Goal: Task Accomplishment & Management: Use online tool/utility

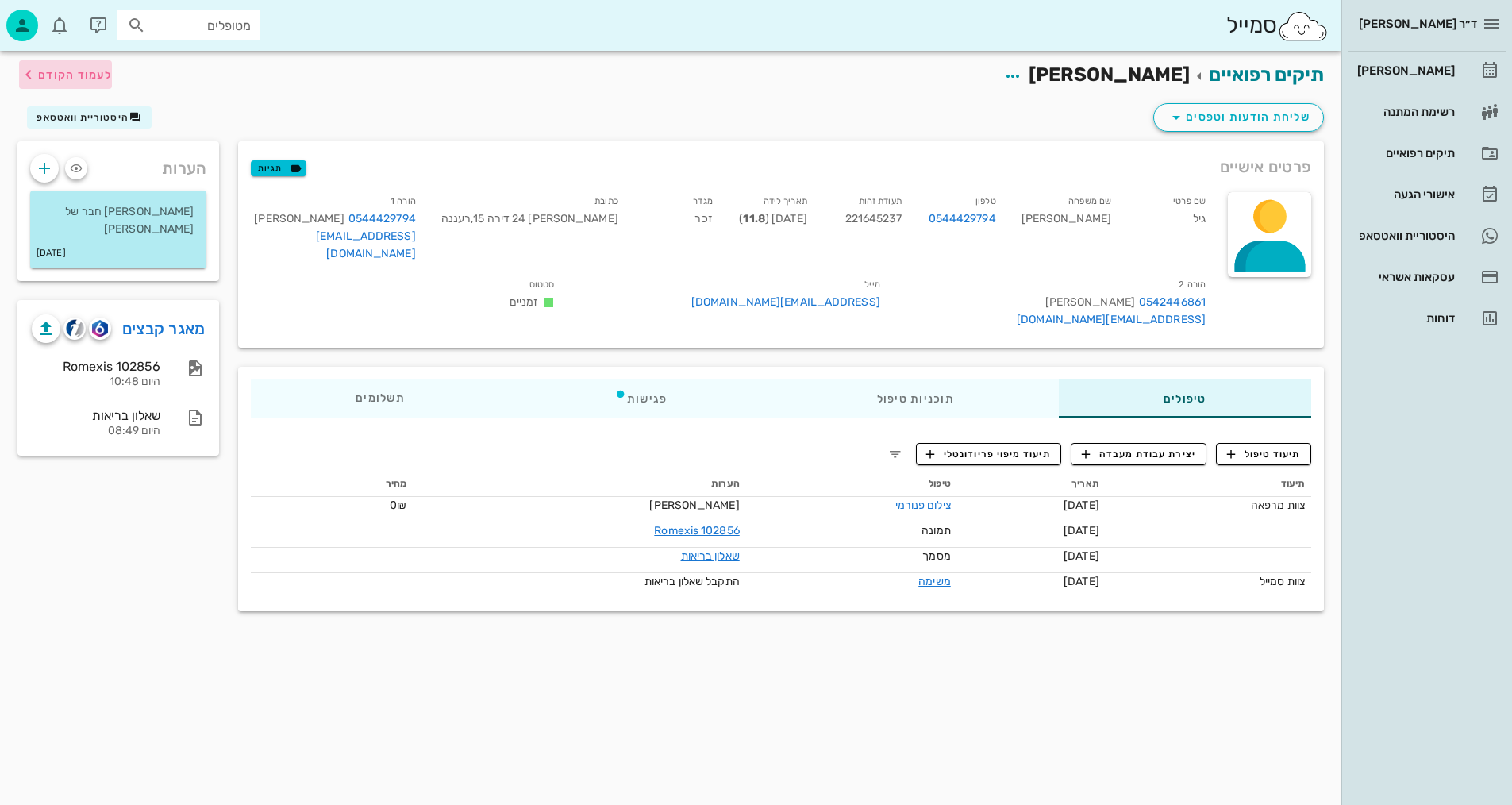
click at [72, 77] on span "לעמוד הקודם" at bounding box center [75, 75] width 74 height 13
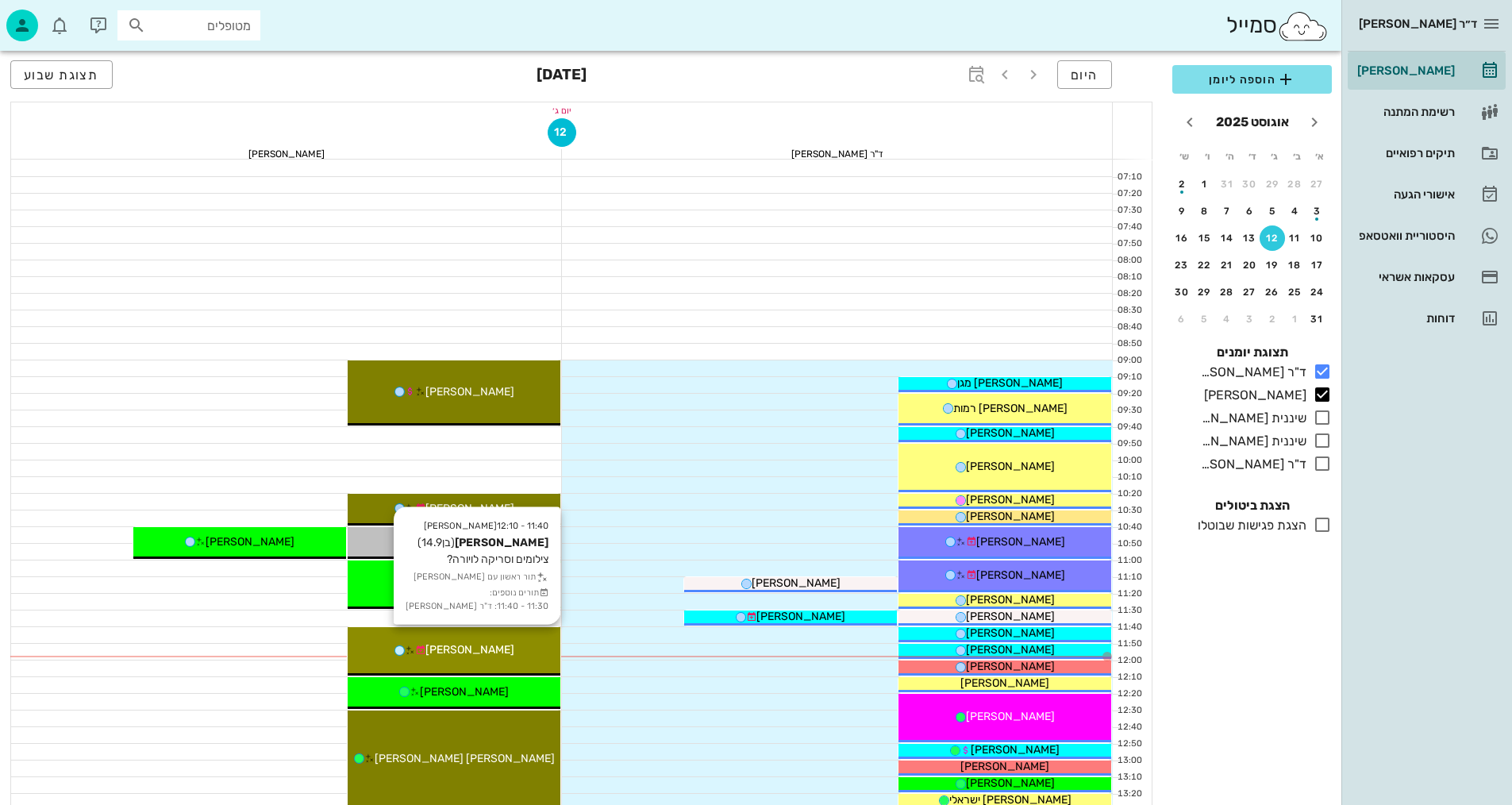
click at [466, 653] on span "[PERSON_NAME]" at bounding box center [470, 650] width 89 height 13
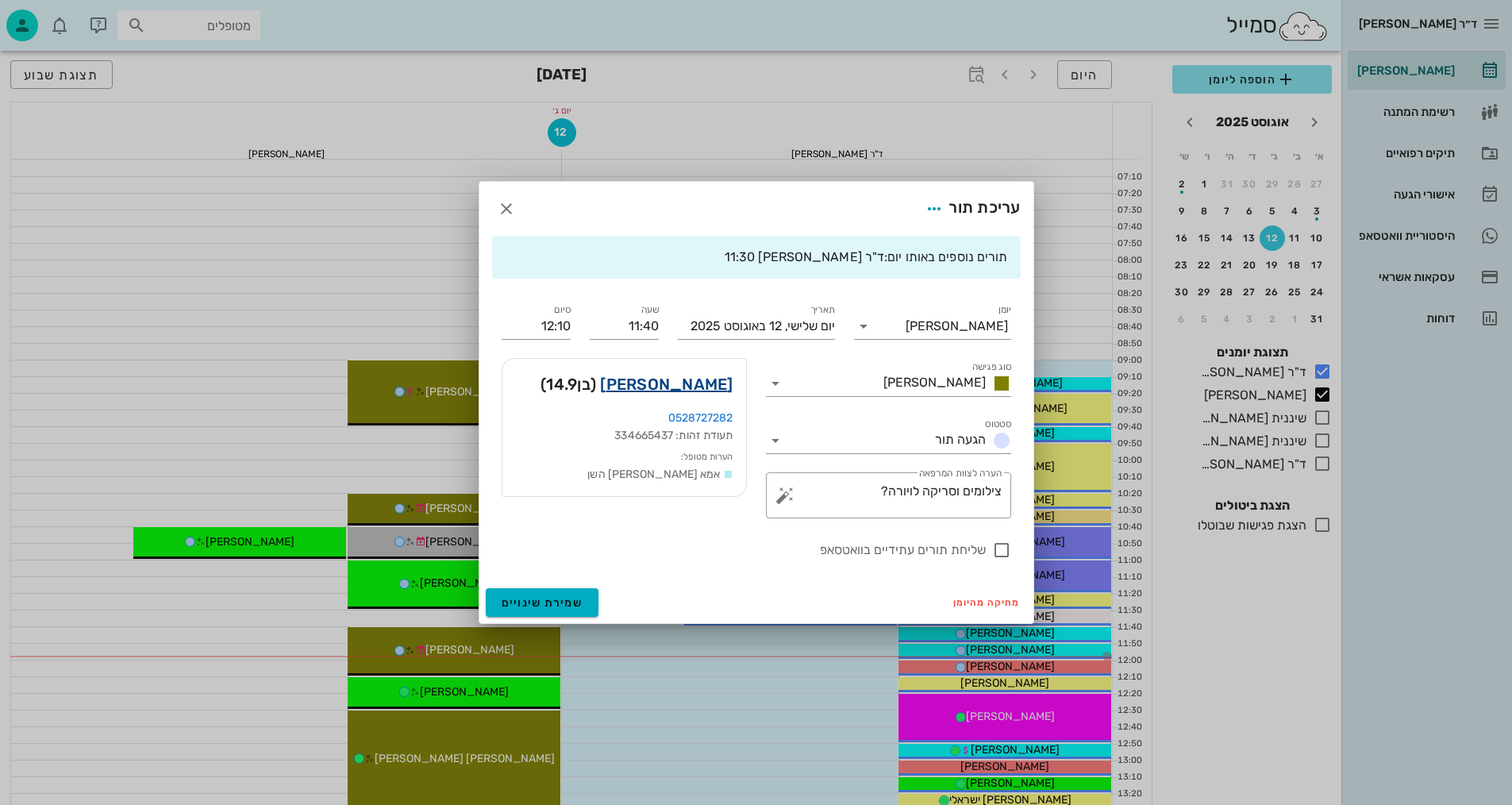
click at [698, 384] on link "[PERSON_NAME]" at bounding box center [666, 384] width 132 height 26
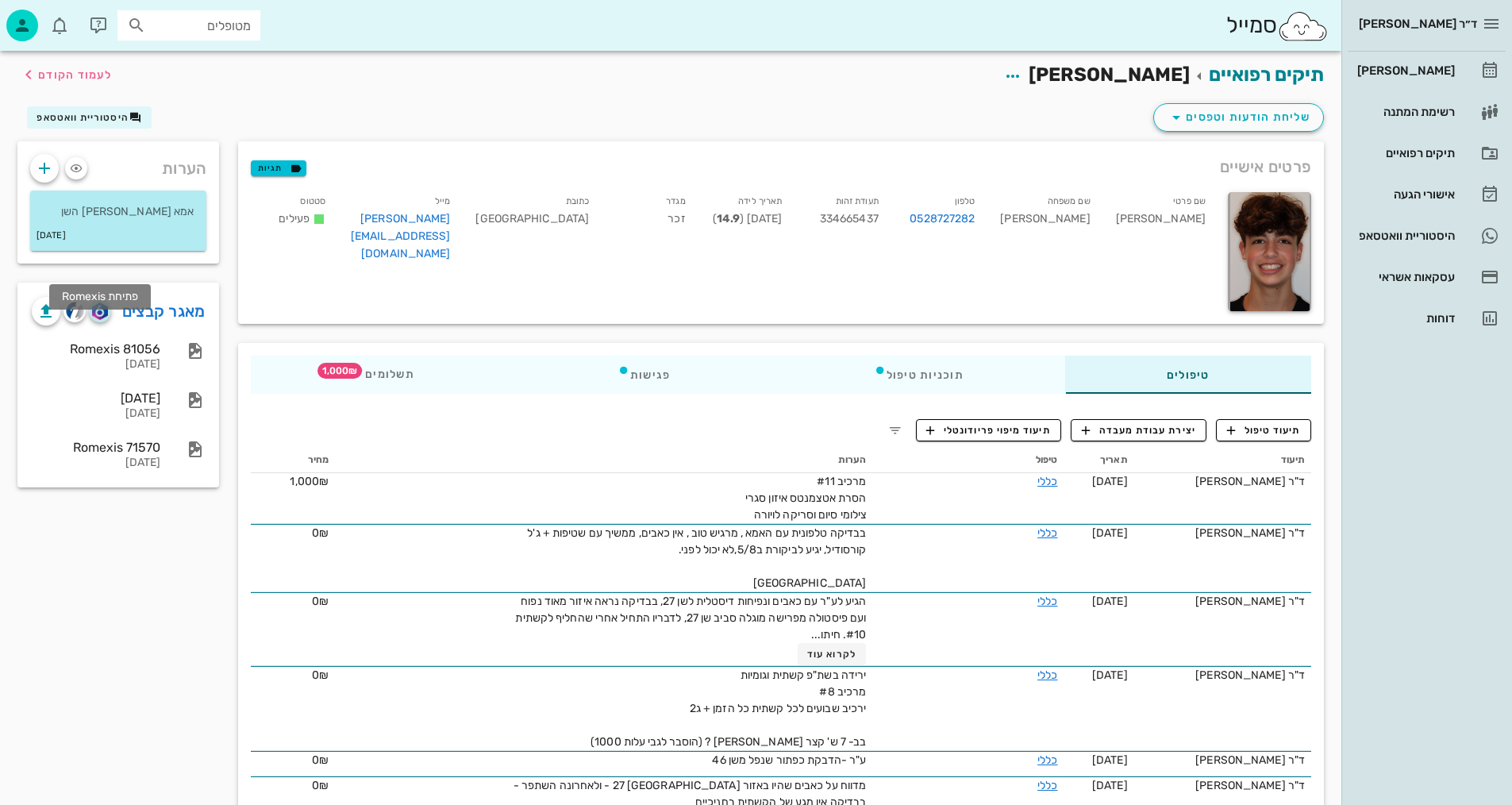
click at [101, 320] on img "button" at bounding box center [100, 311] width 15 height 17
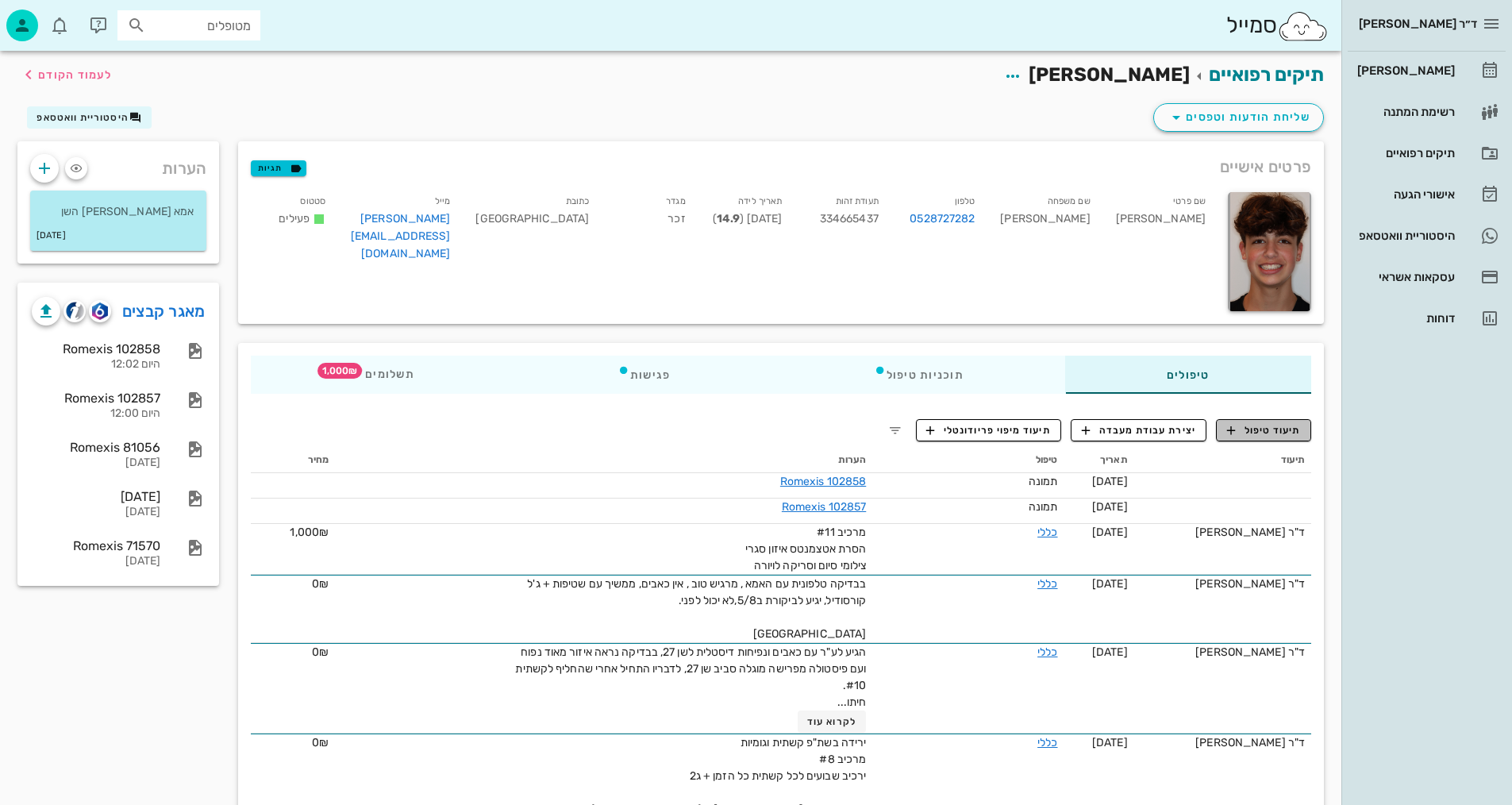
click at [1273, 426] on span "תיעוד טיפול" at bounding box center [1264, 430] width 74 height 14
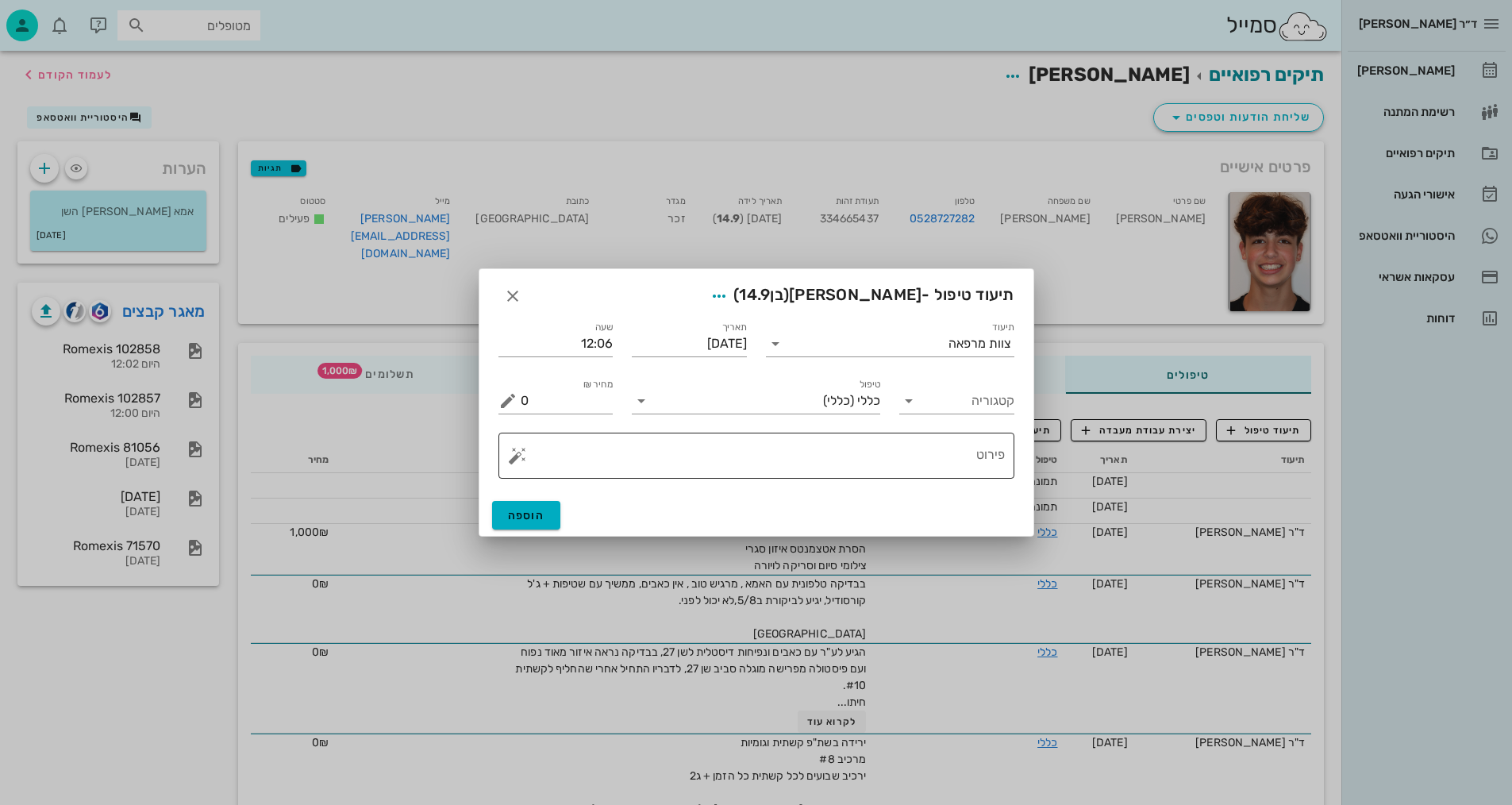
click at [957, 463] on textarea "פירוט" at bounding box center [763, 460] width 485 height 38
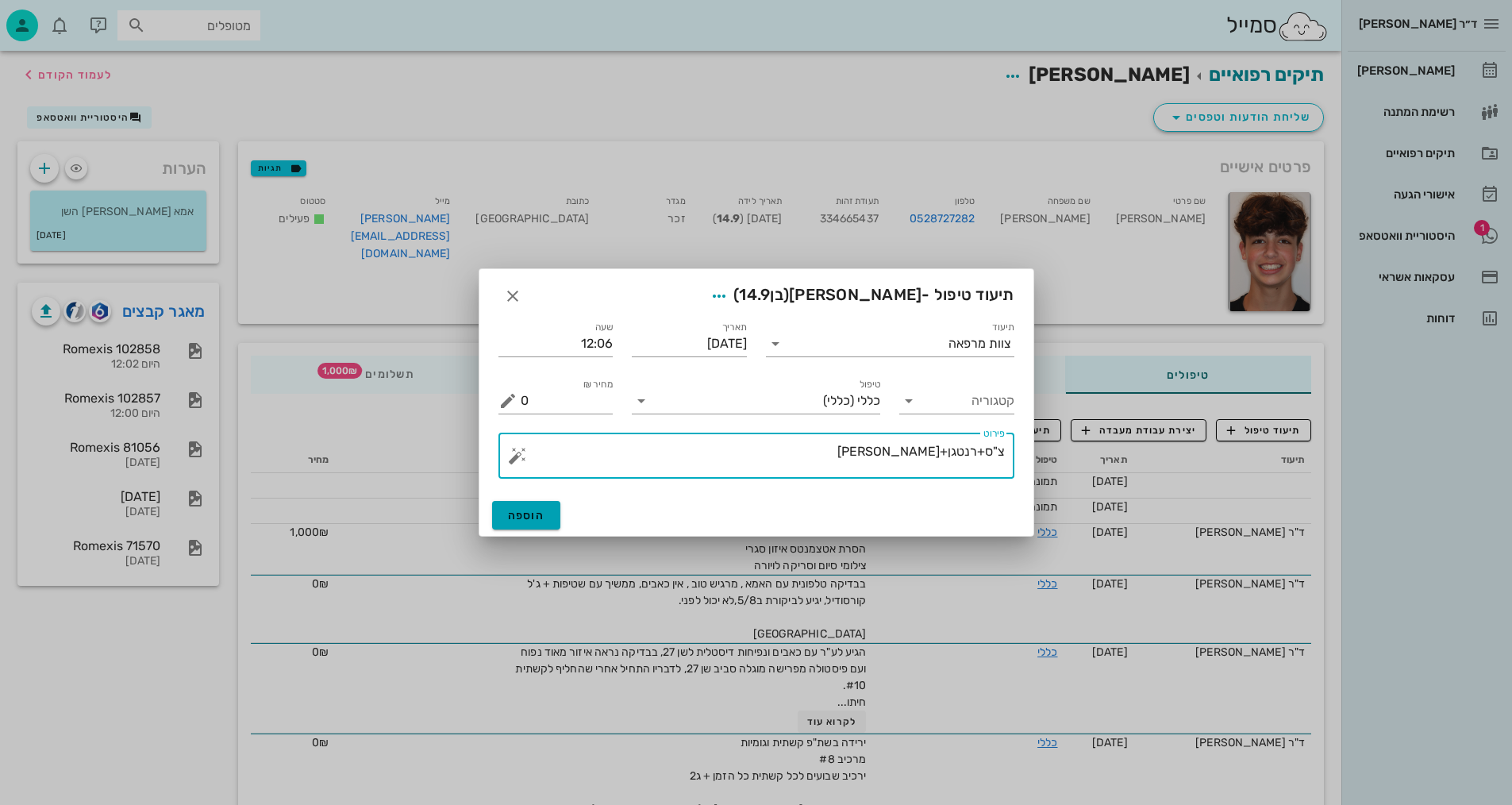
type textarea "צ"ס+רנטגן+[PERSON_NAME]"
click at [533, 520] on span "הוספה" at bounding box center [526, 516] width 37 height 13
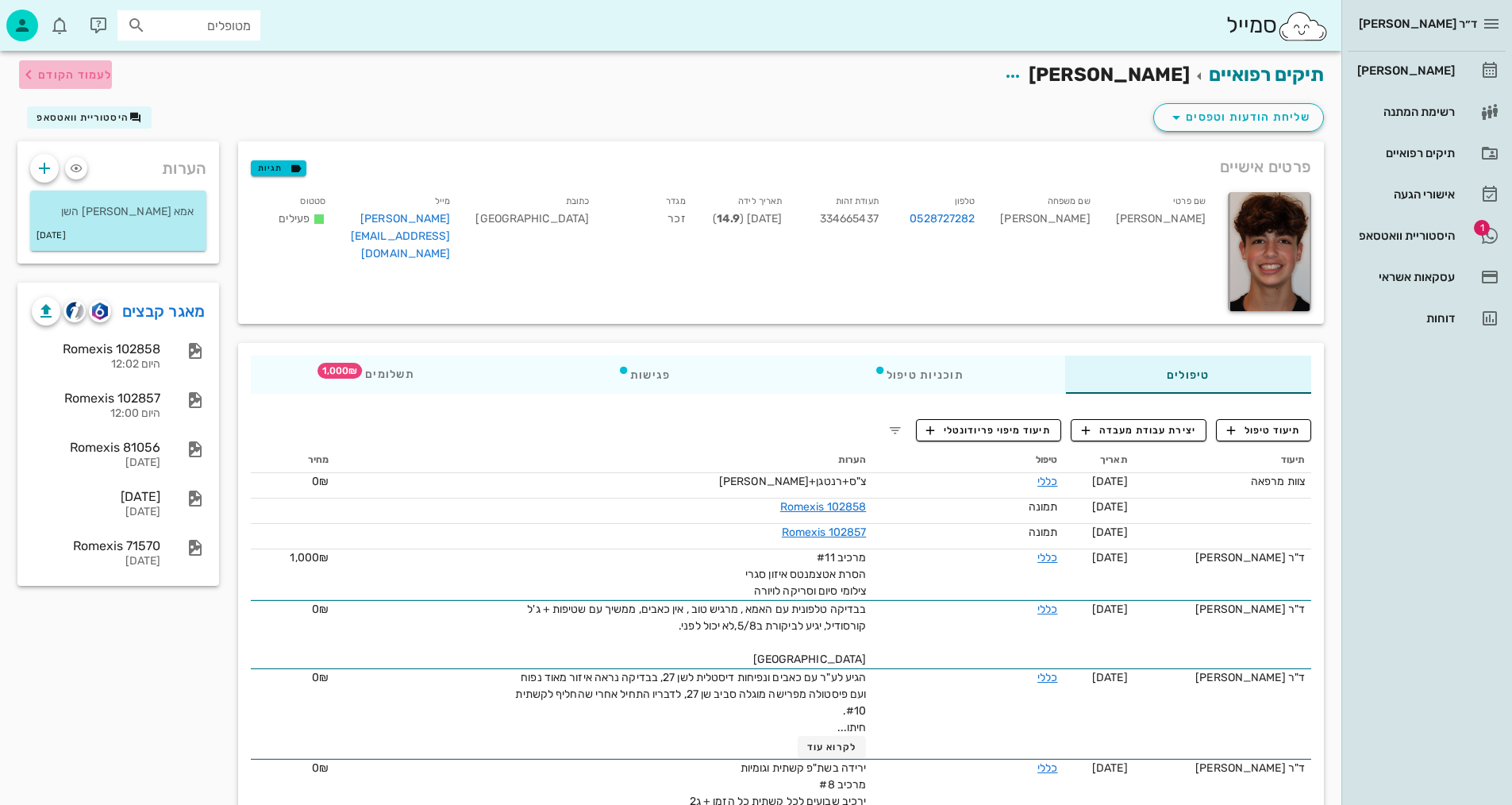
click at [61, 70] on span "לעמוד הקודם" at bounding box center [75, 75] width 74 height 13
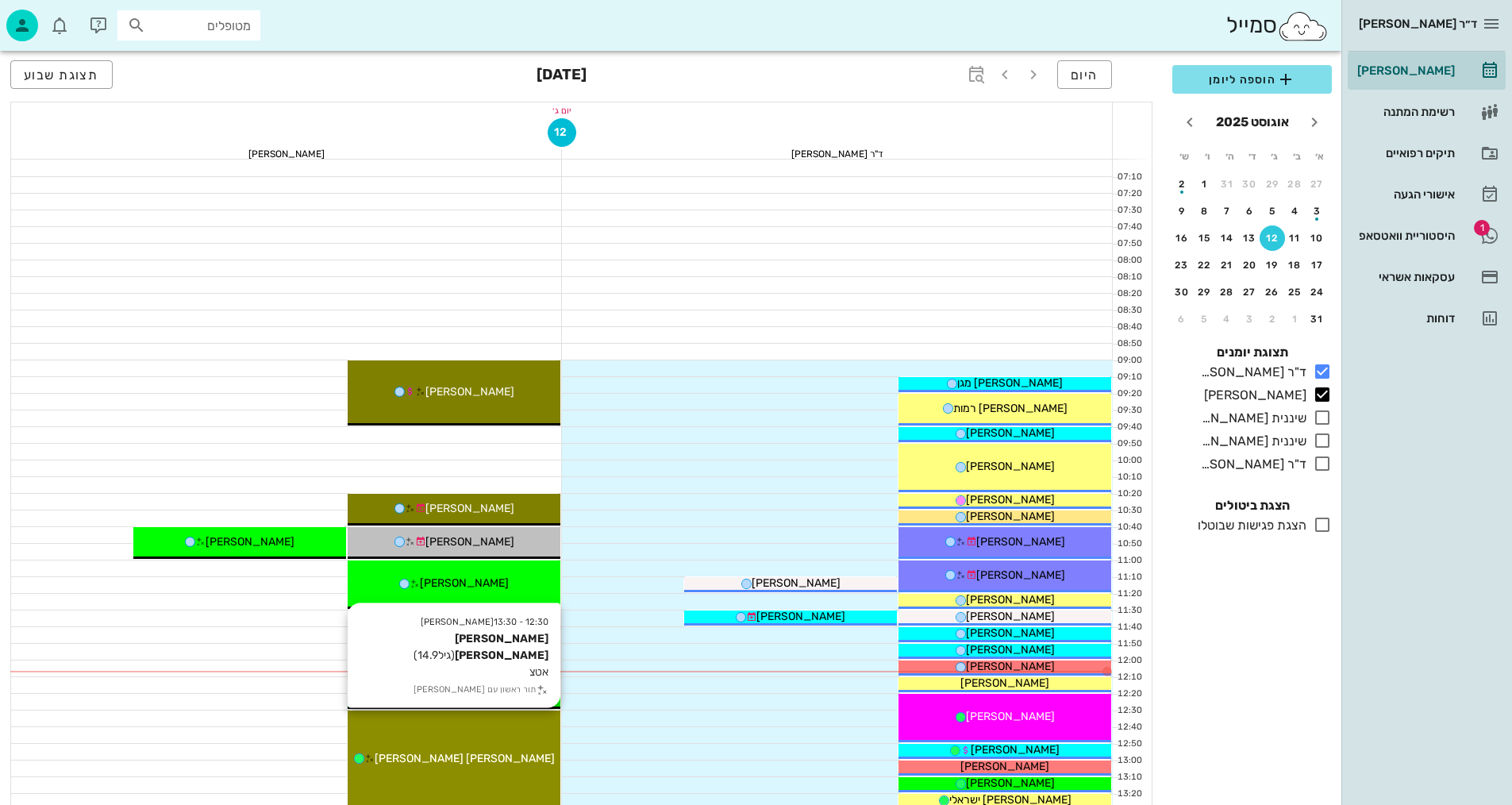
click at [531, 793] on div "12:30 - 13:30 יומן מרפאה [PERSON_NAME] [PERSON_NAME] (גיל 14.9 ) אטצ תור ראשון …" at bounding box center [454, 761] width 213 height 99
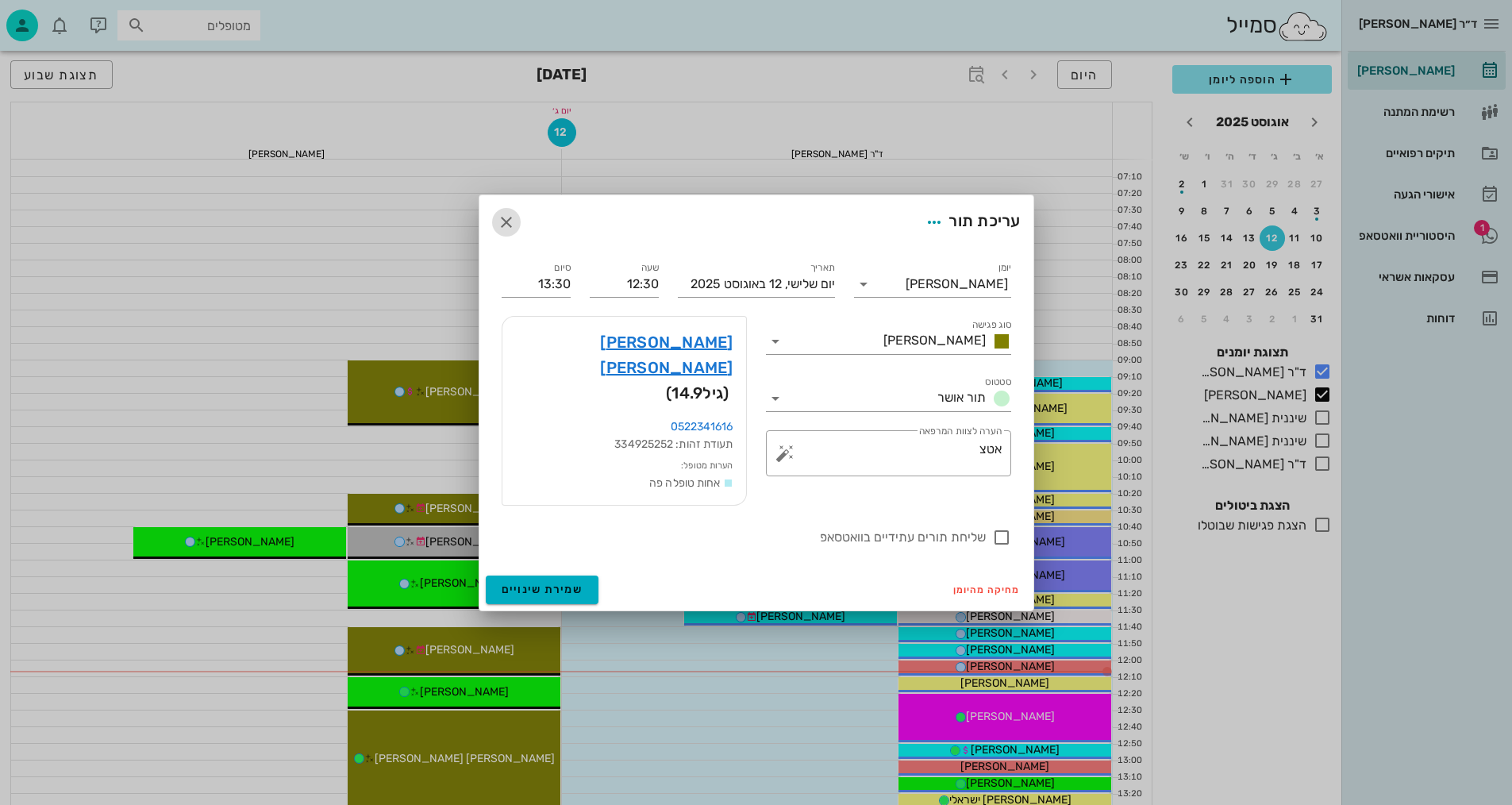
click at [506, 232] on icon "button" at bounding box center [506, 222] width 19 height 19
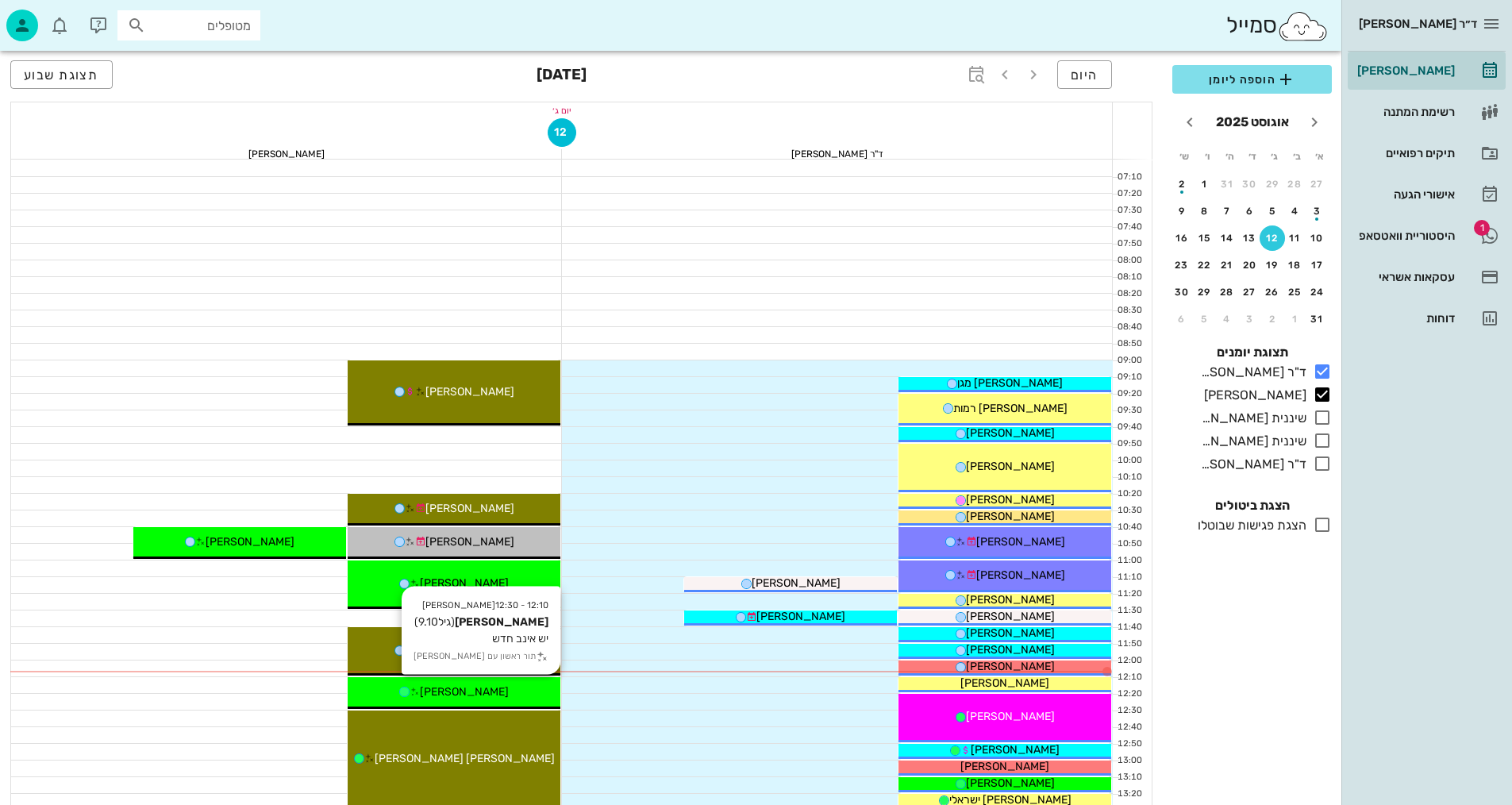
click at [460, 687] on span "[PERSON_NAME]" at bounding box center [464, 692] width 89 height 13
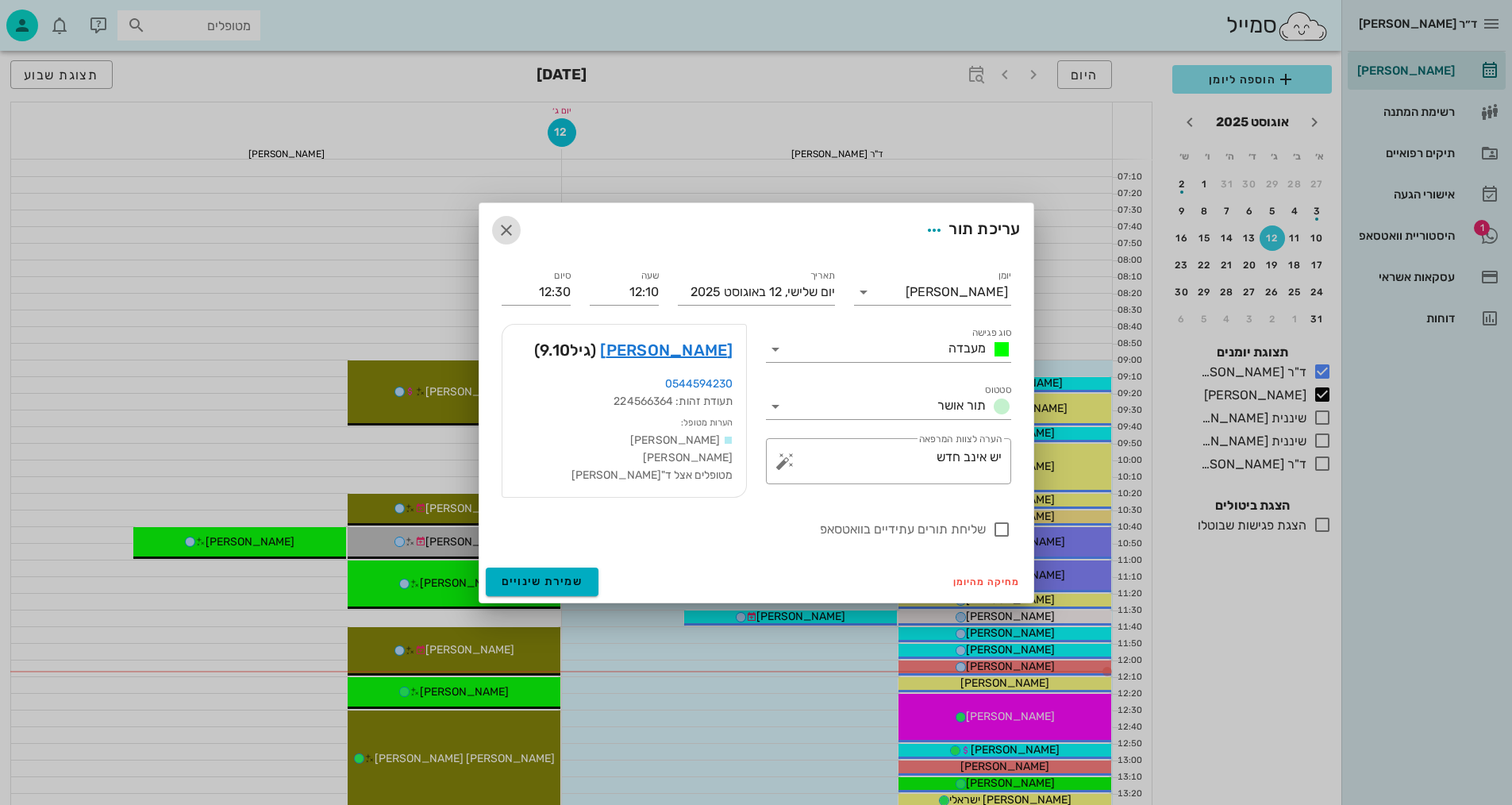
click at [510, 230] on icon "button" at bounding box center [506, 230] width 19 height 19
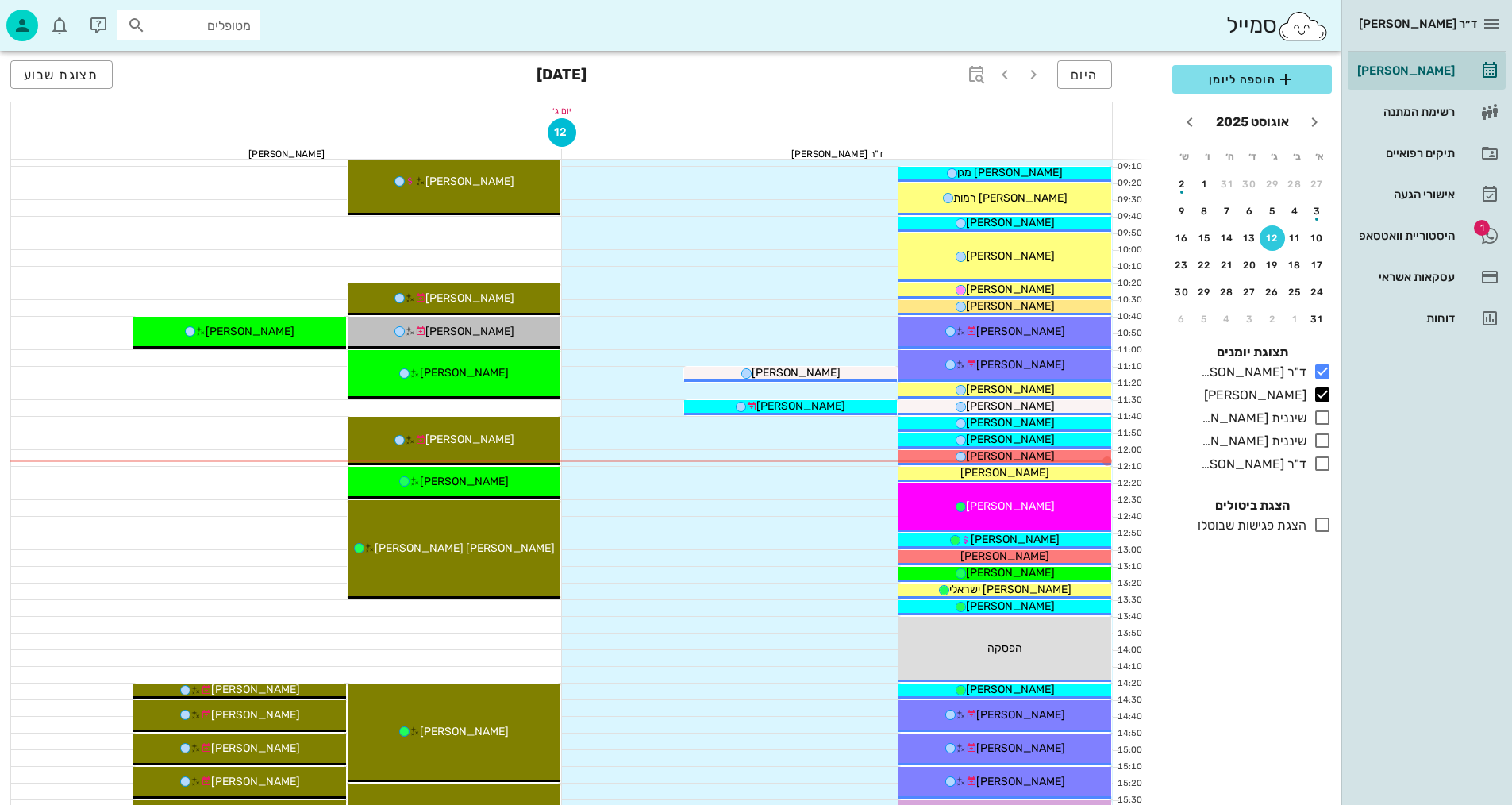
scroll to position [238, 0]
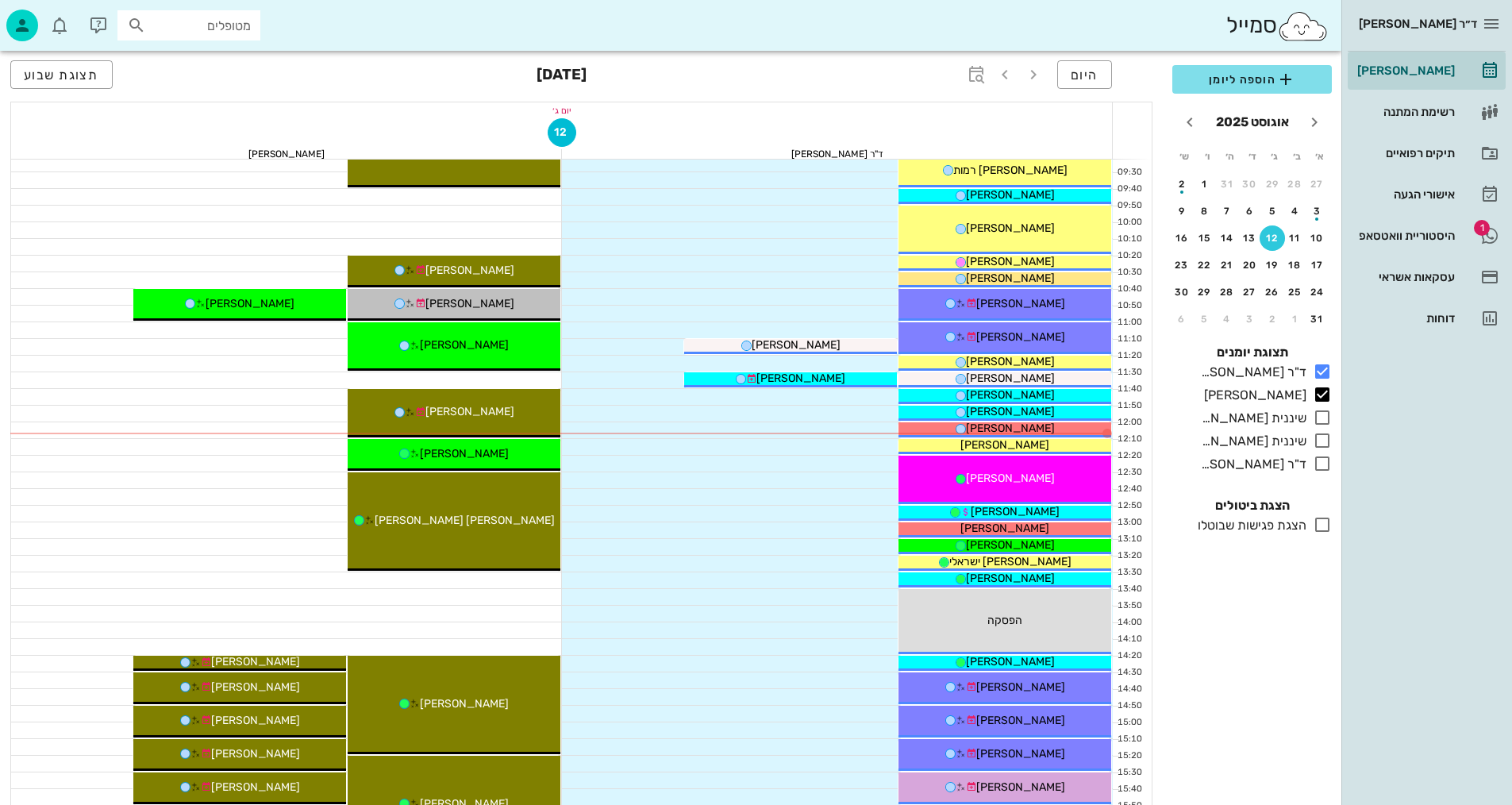
click at [169, 428] on div at bounding box center [287, 430] width 551 height 16
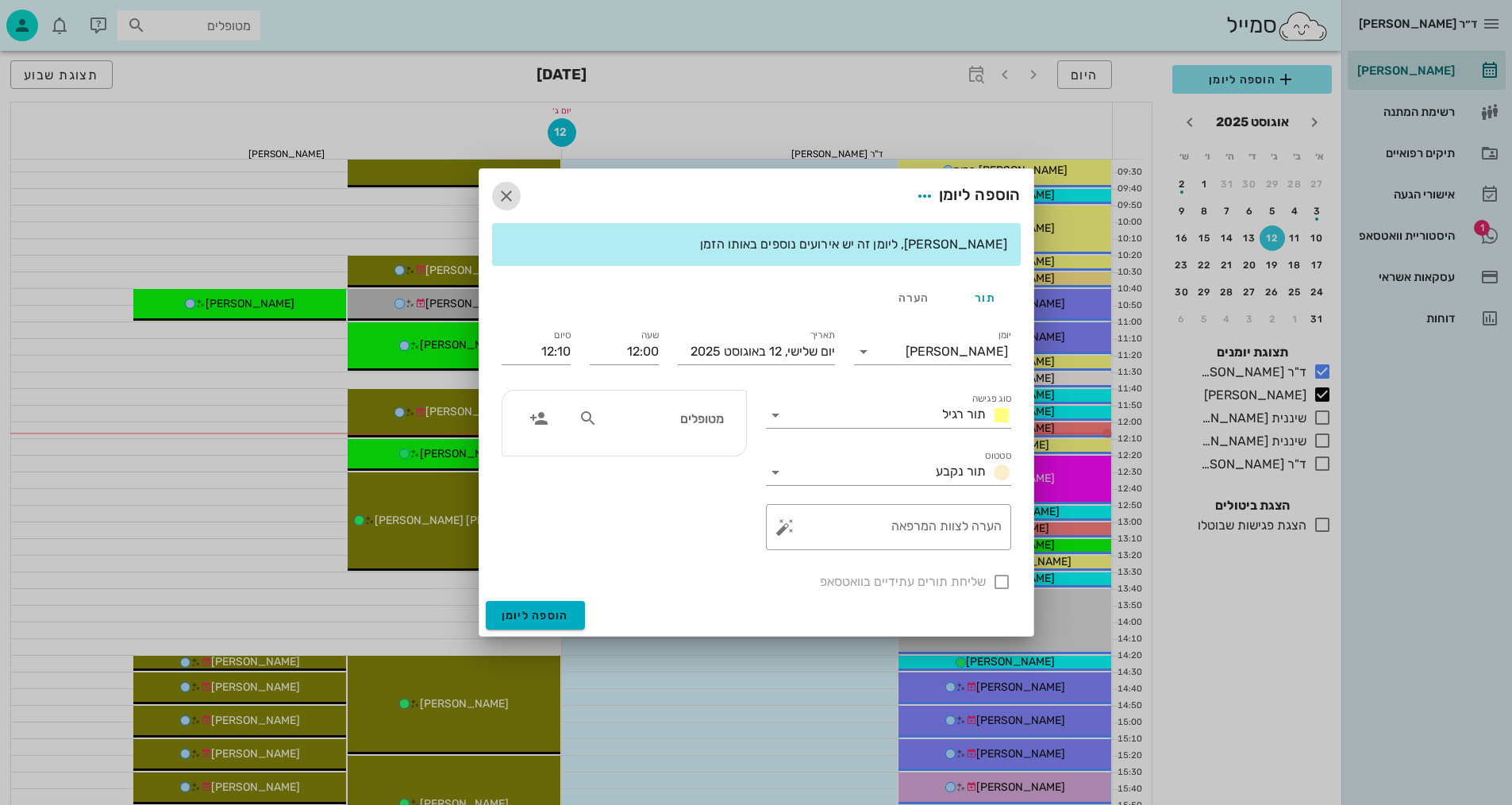
click at [508, 193] on icon "button" at bounding box center [506, 196] width 19 height 19
